Goal: Transaction & Acquisition: Purchase product/service

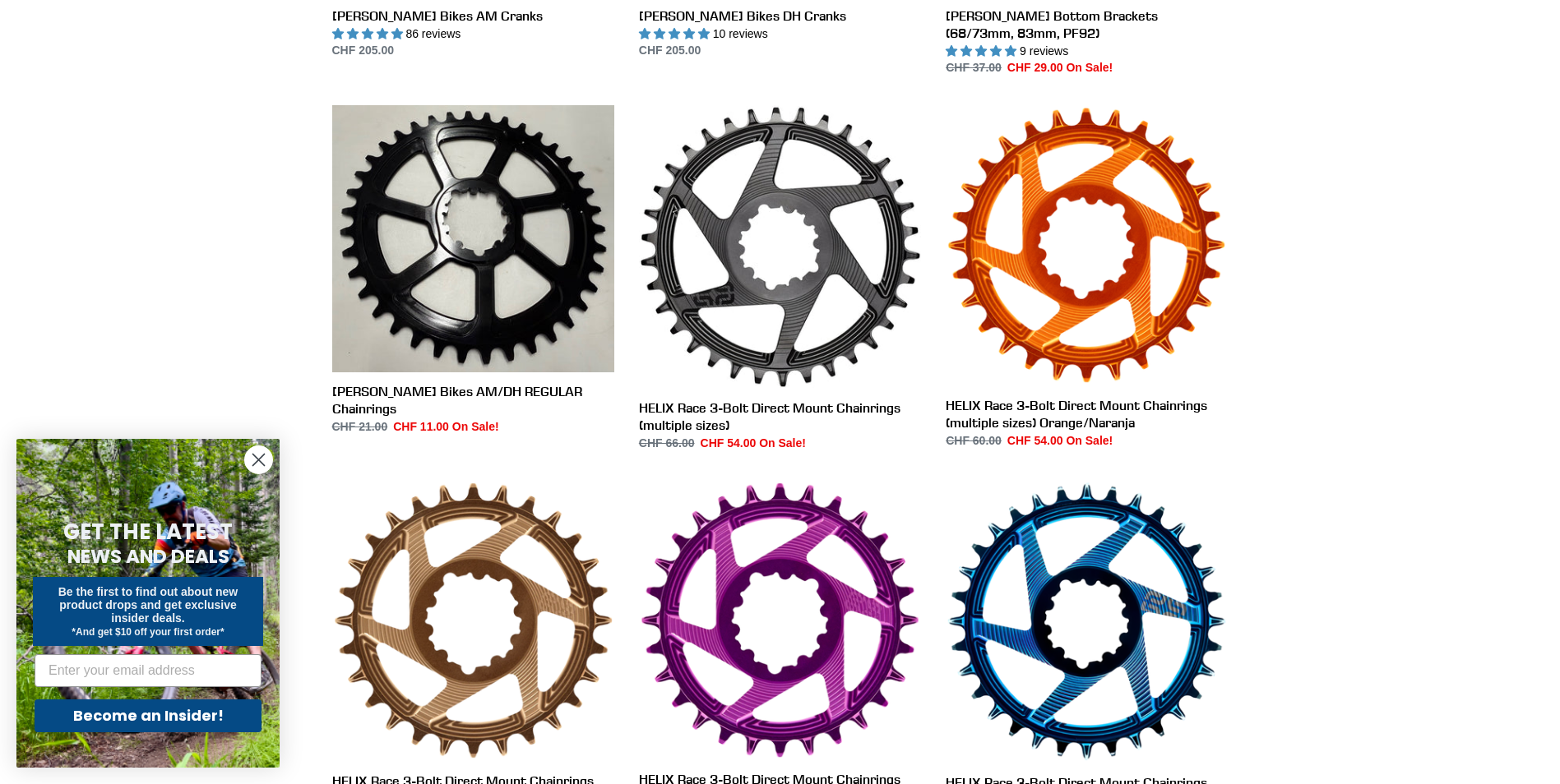
scroll to position [575, 0]
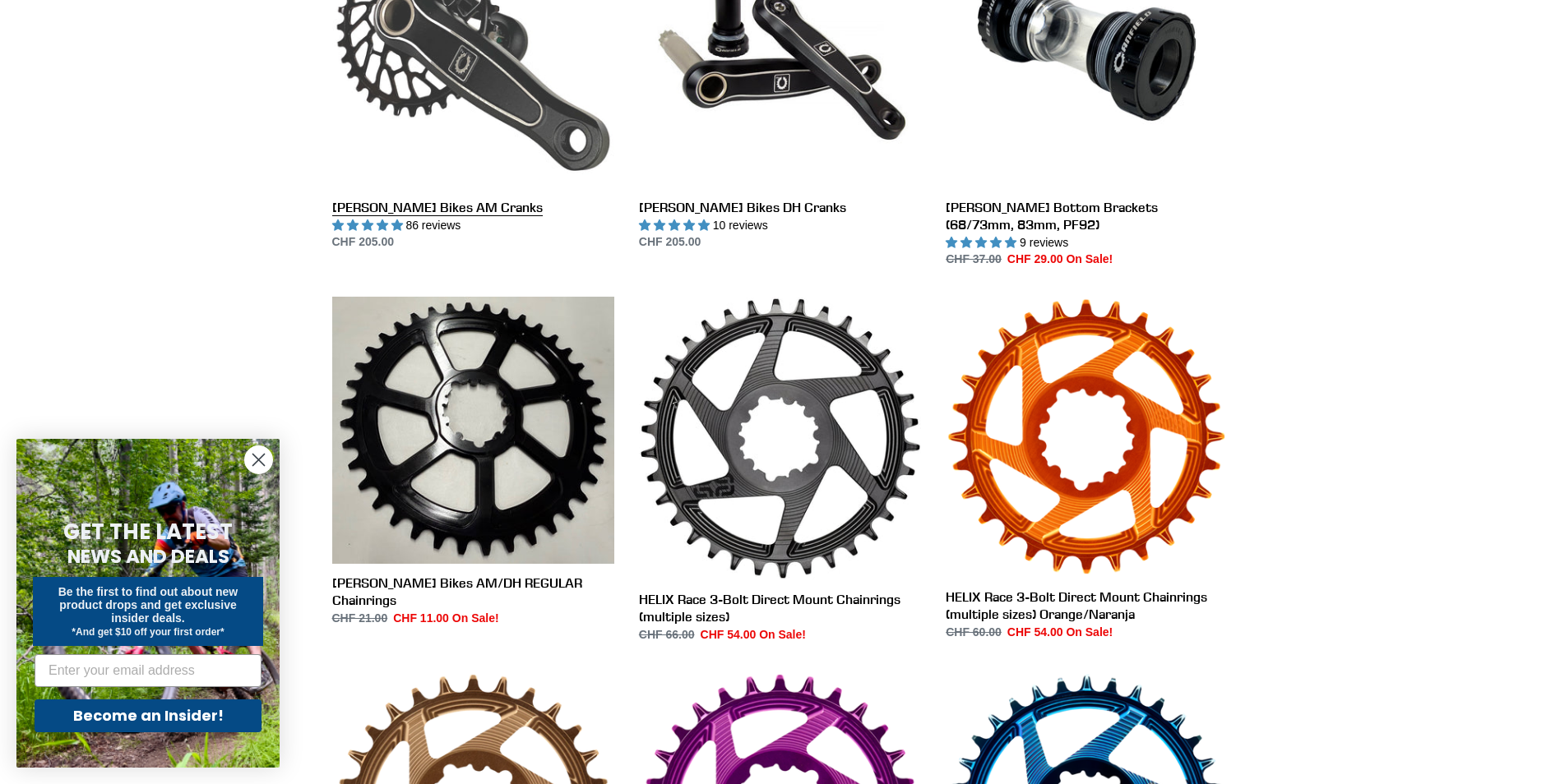
click at [466, 65] on link "[PERSON_NAME] Bikes AM Cranks" at bounding box center [473, 79] width 282 height 346
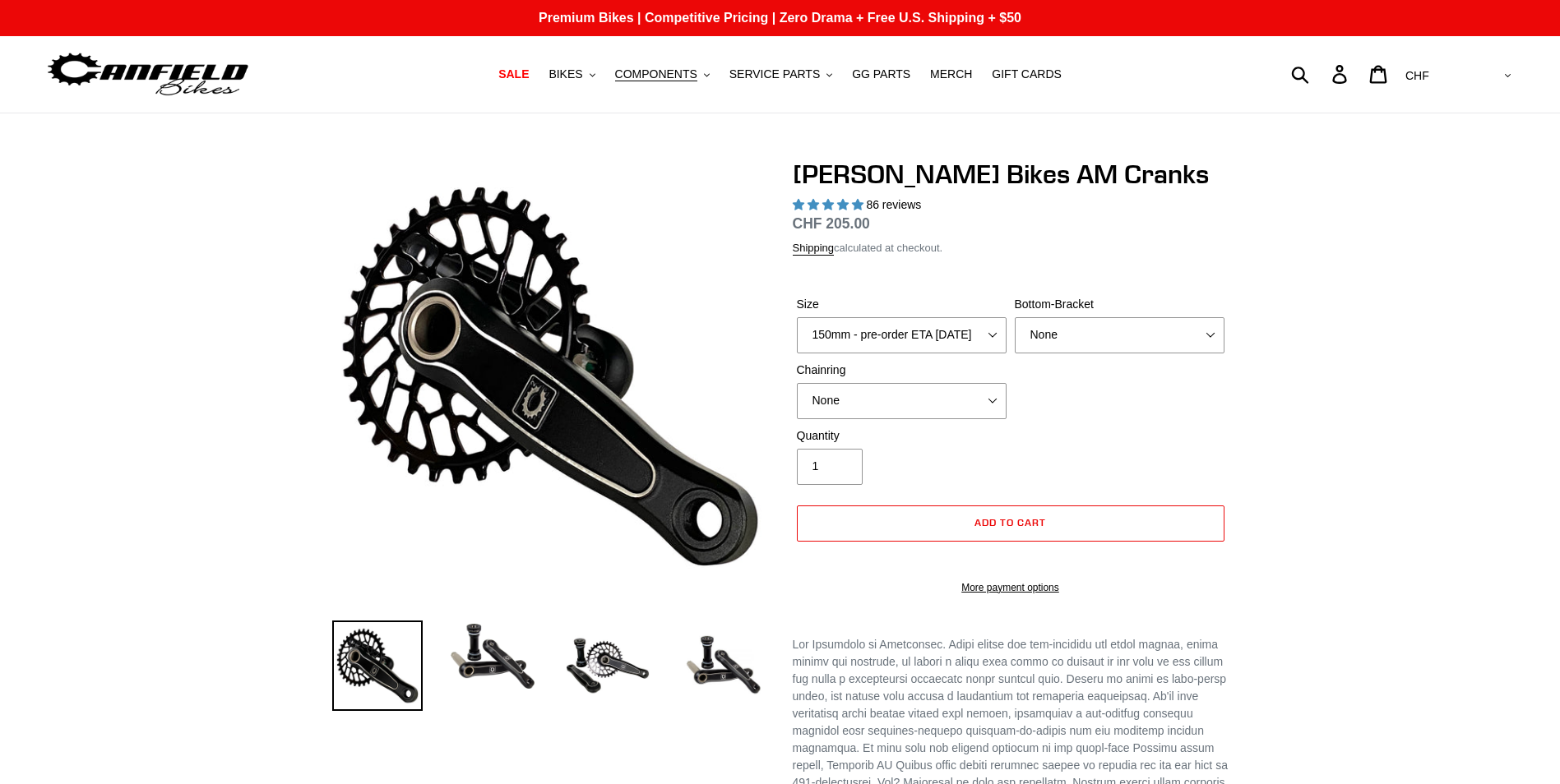
select select "highest-rating"
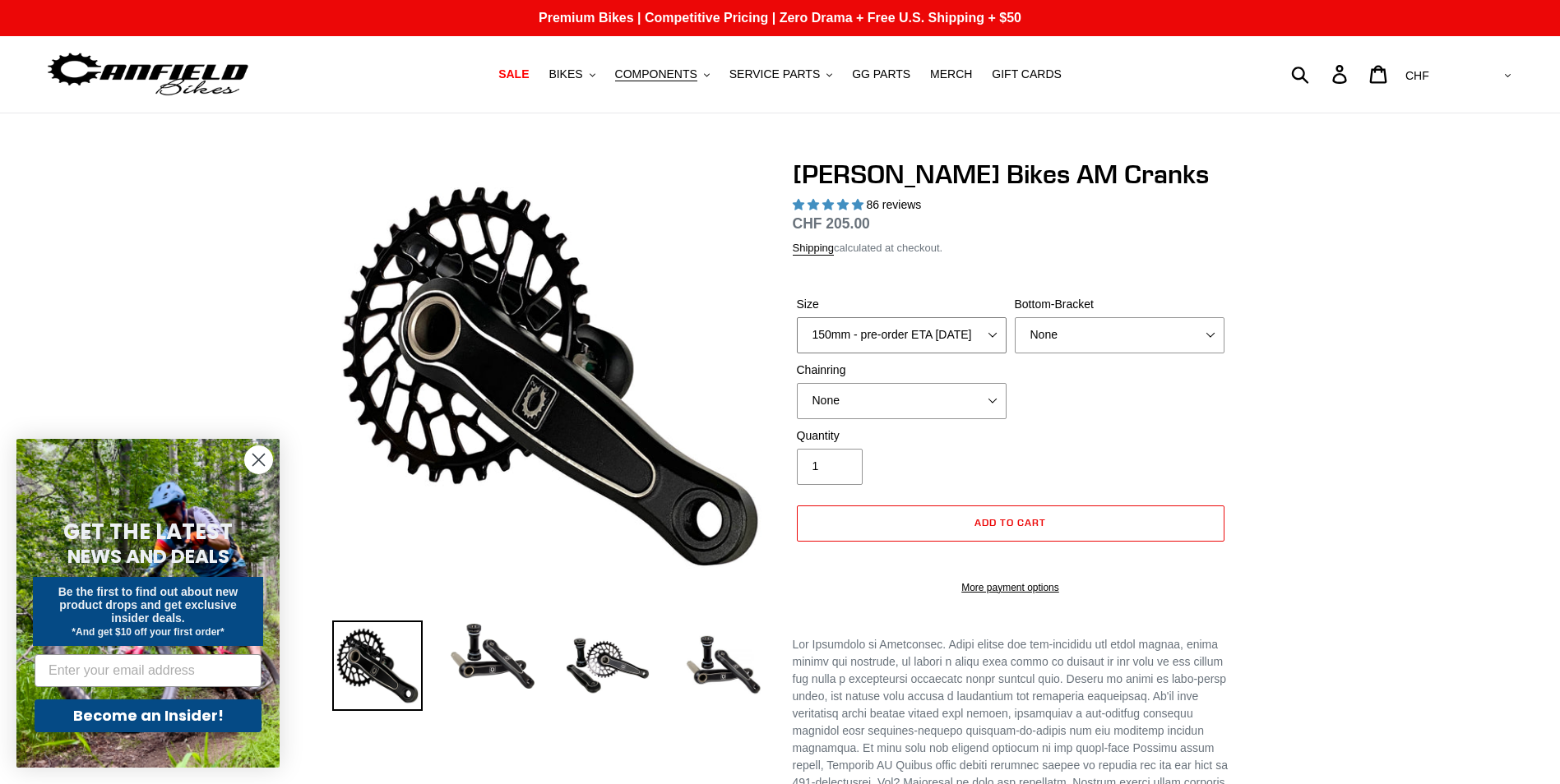
click at [889, 333] on select "150mm - pre-order ETA [DATE] 155mm - pre-order ETA [DATE] 160mm - pre-order ETA…" at bounding box center [902, 335] width 210 height 36
select select "155mm - pre-order ETA [DATE]"
click at [797, 317] on select "150mm - pre-order ETA [DATE] 155mm - pre-order ETA [DATE] 160mm - pre-order ETA…" at bounding box center [902, 335] width 210 height 36
click at [1111, 339] on select "None BSA Threaded 68/73mm Press Fit PF92" at bounding box center [1120, 335] width 210 height 36
select select "BSA Threaded 68/73mm"
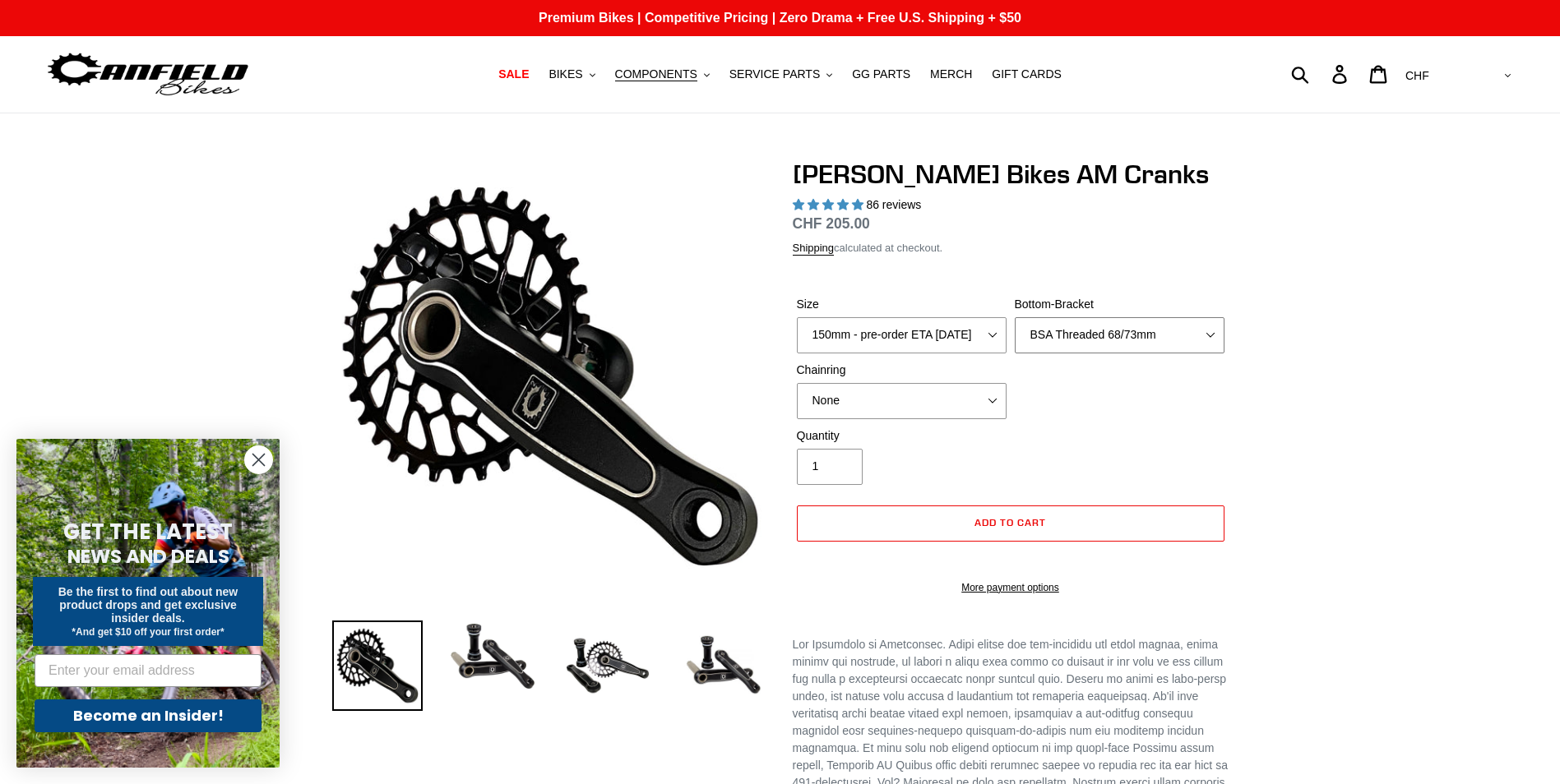
click at [1015, 317] on select "None BSA Threaded 68/73mm Press Fit PF92" at bounding box center [1120, 335] width 210 height 36
click at [974, 401] on select "None 30t Round (Boost 148) 30t Oval (Boost 148) 32t Round (Boost 148) 32t Oval …" at bounding box center [902, 401] width 210 height 36
select select "30t Round (Boost 148)"
click at [797, 383] on select "None 30t Round (Boost 148) 30t Oval (Boost 148) 32t Round (Boost 148) 32t Oval …" at bounding box center [902, 401] width 210 height 36
click at [264, 457] on circle "Close dialog" at bounding box center [258, 460] width 27 height 27
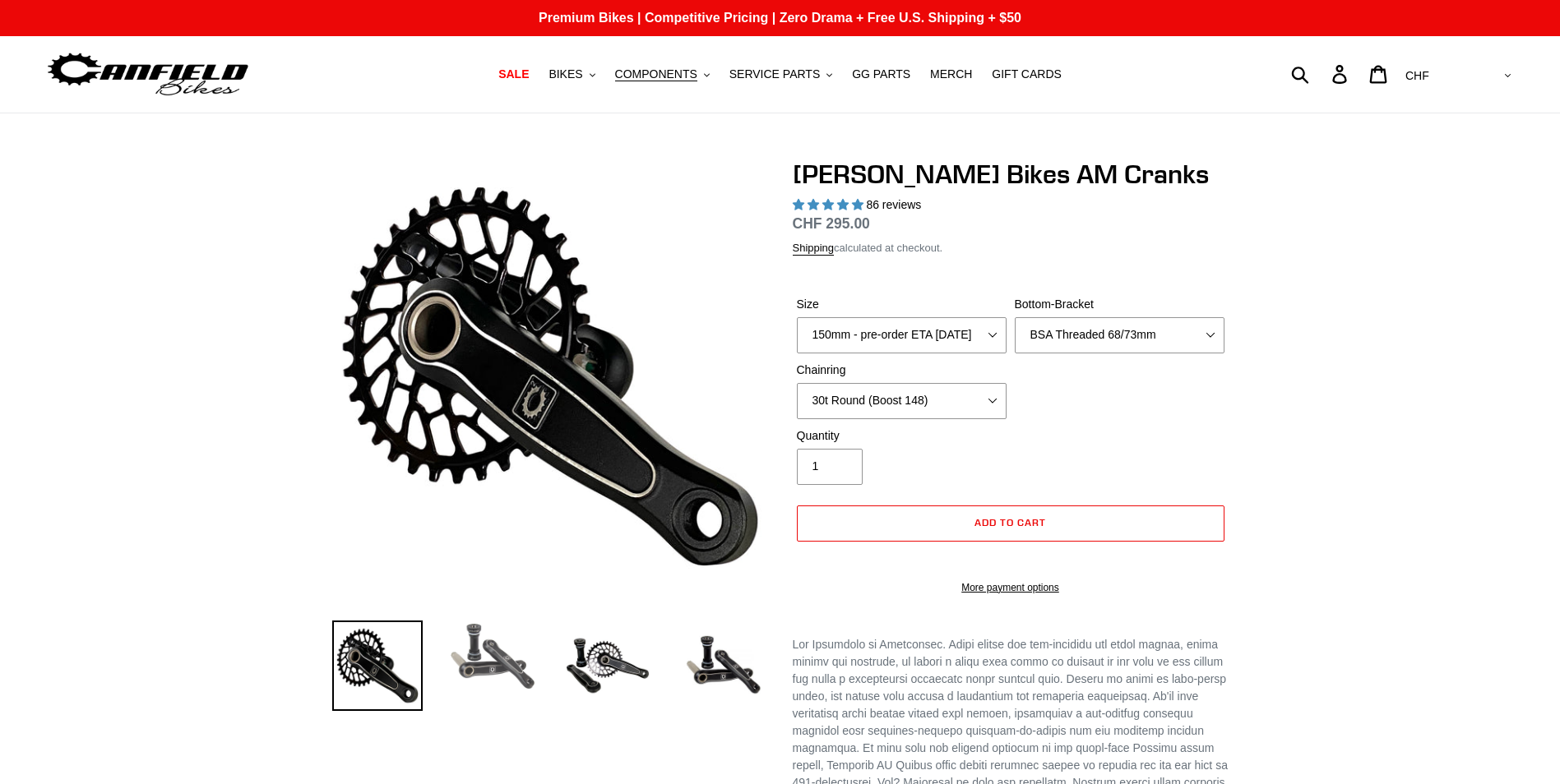
click at [502, 653] on img at bounding box center [492, 657] width 91 height 73
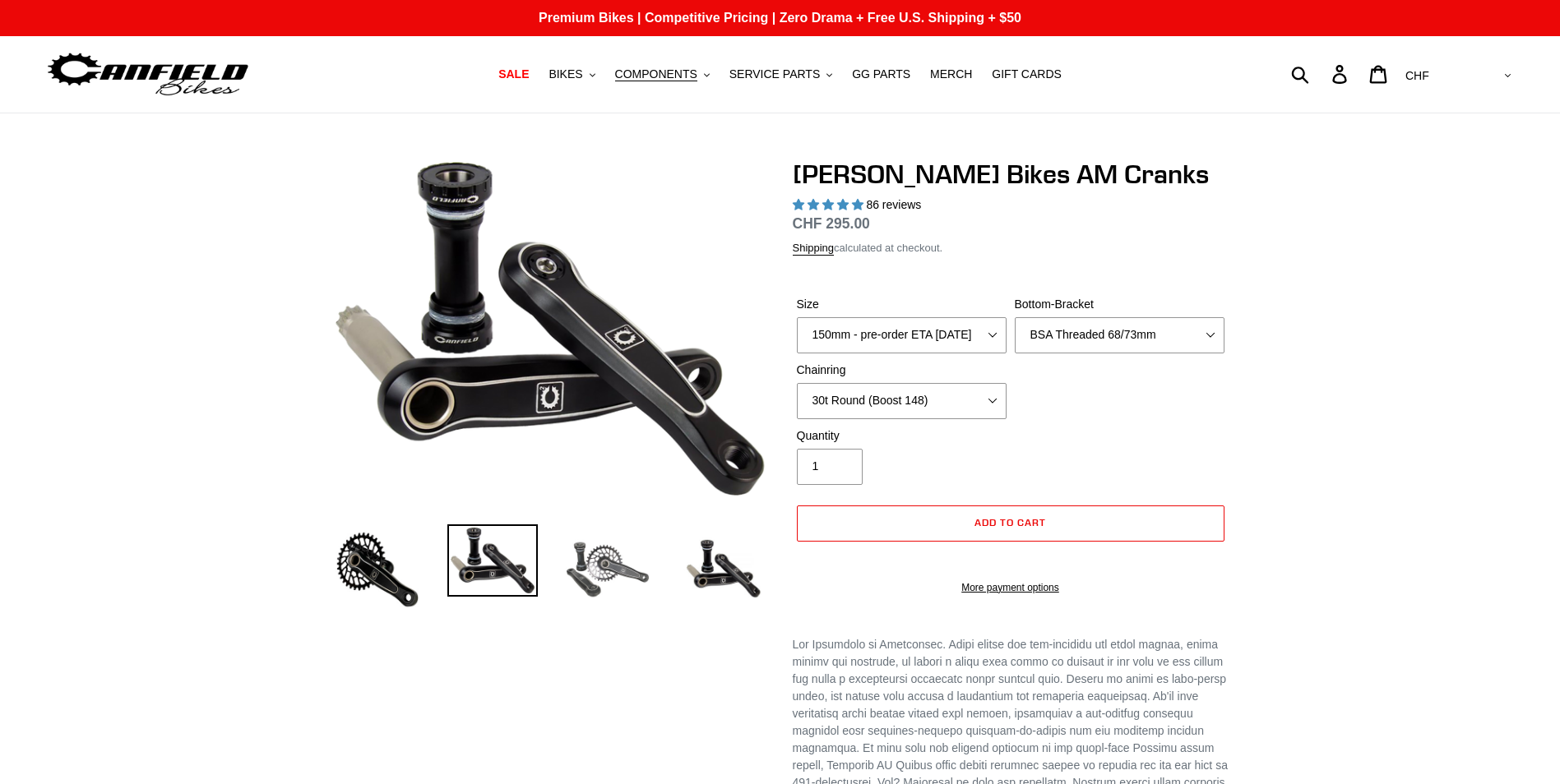
click at [579, 571] on img at bounding box center [607, 569] width 91 height 90
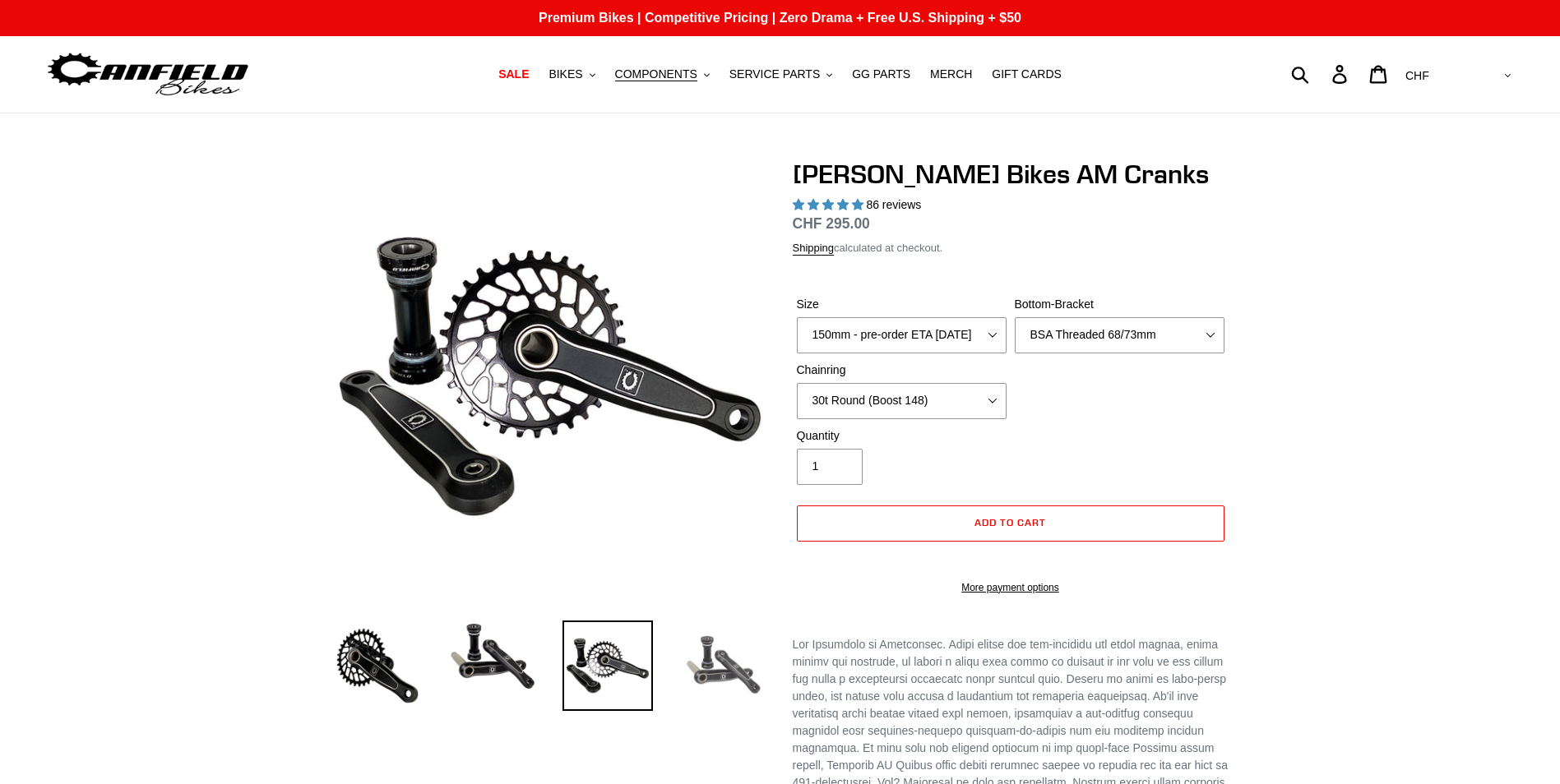
click at [690, 668] on img at bounding box center [723, 666] width 91 height 90
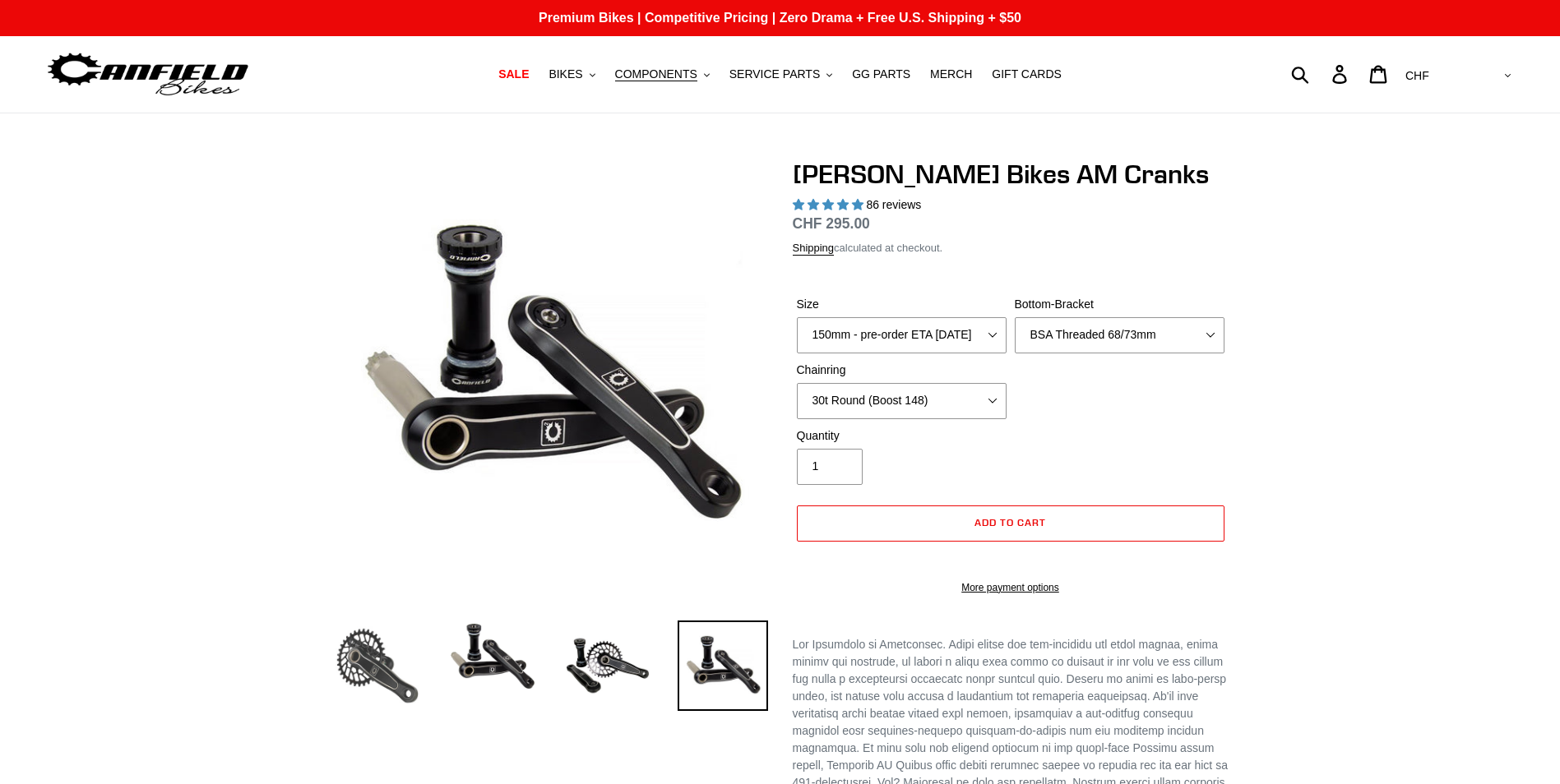
click at [391, 656] on img at bounding box center [377, 666] width 91 height 90
